Goal: Task Accomplishment & Management: Complete application form

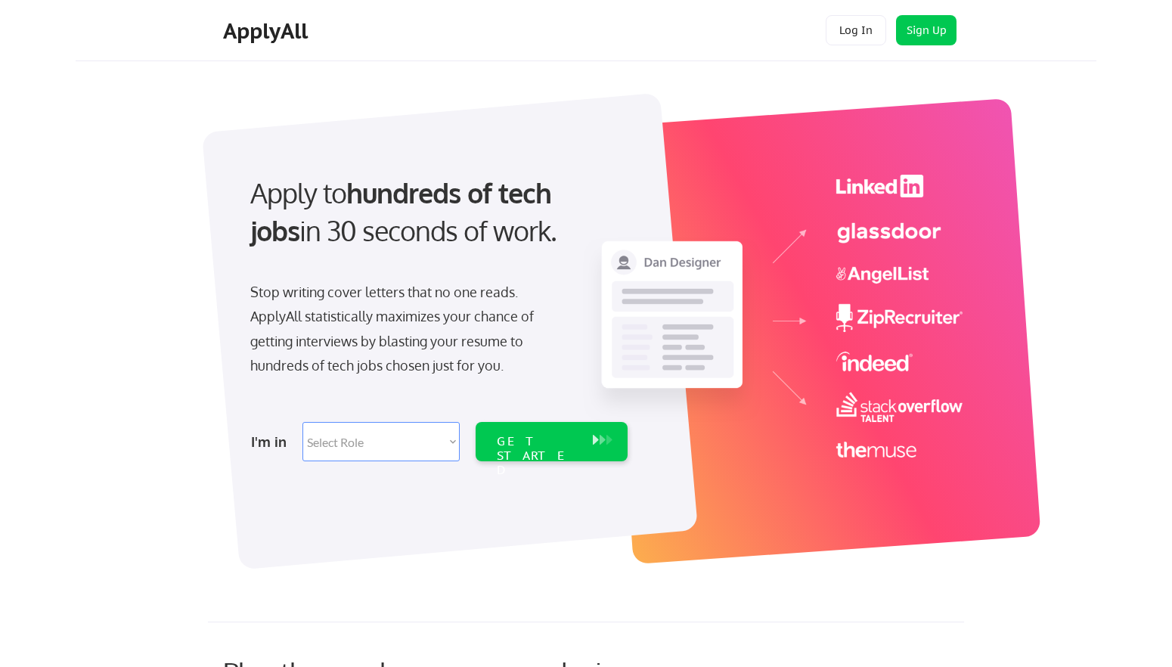
click at [303, 422] on select "Select Role Software Engineering Product Management Customer Success Sales UI/U…" at bounding box center [381, 441] width 157 height 39
select select ""technical_project_program_mgmt""
click option "Technical Project/Program Mgmt" at bounding box center [0, 0] width 0 height 0
select select ""technical_project_program_mgmt""
click at [501, 449] on div "GET STARTED" at bounding box center [537, 456] width 81 height 44
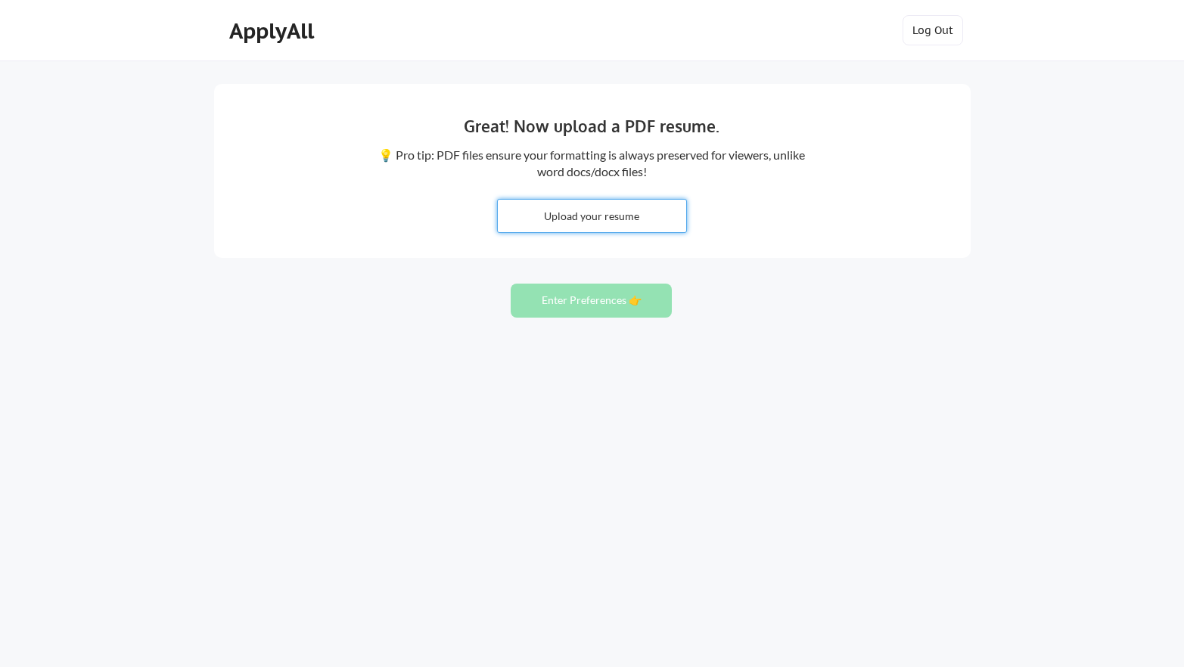
click at [539, 223] on input "file" at bounding box center [592, 216] width 188 height 33
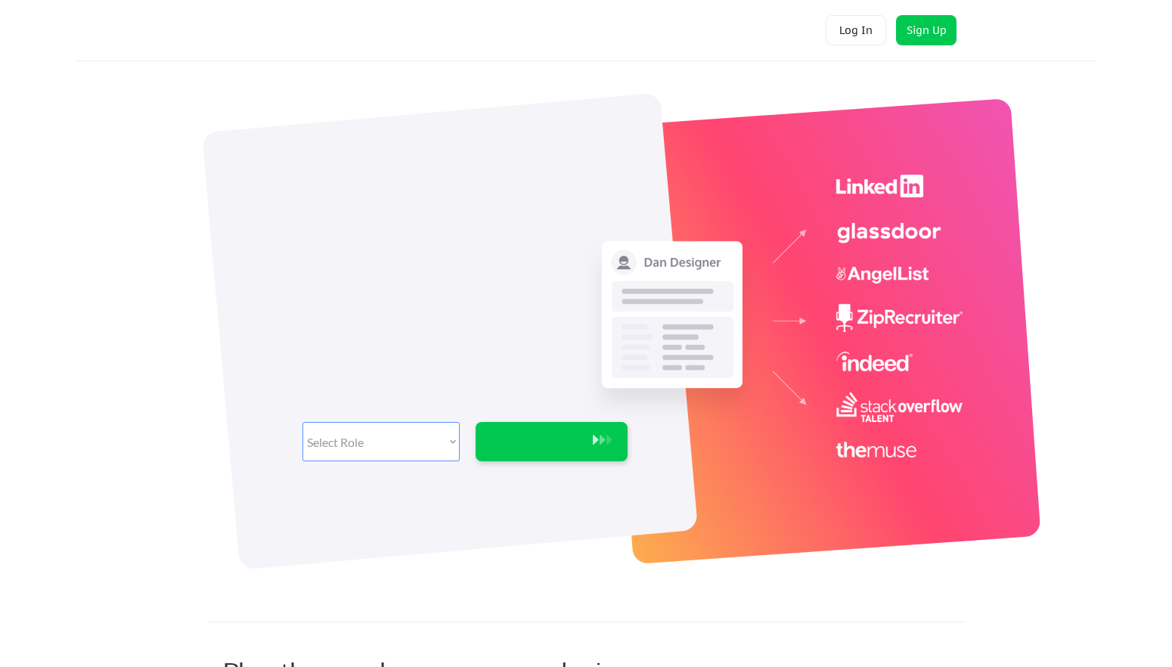
select select ""technical_project_program_mgmt""
